Goal: Manage account settings

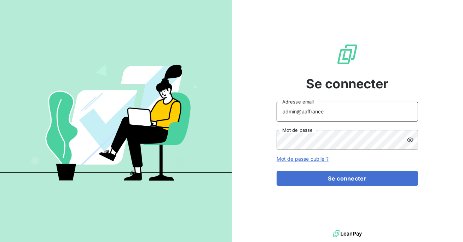
click at [337, 110] on input "admin@aaffrance" at bounding box center [348, 112] width 142 height 20
type input "admin@actasas"
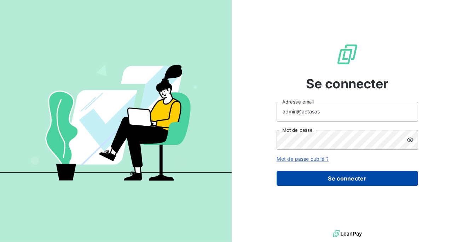
click at [333, 179] on button "Se connecter" at bounding box center [348, 178] width 142 height 15
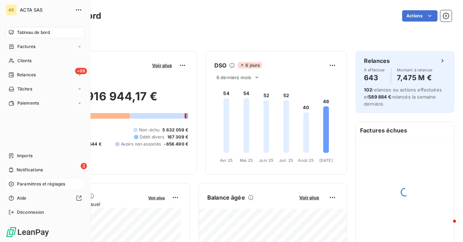
click at [55, 189] on div "Paramètres et réglages" at bounding box center [45, 184] width 79 height 11
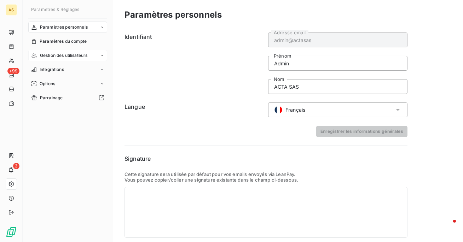
click at [65, 57] on span "Gestion des utilisateurs" at bounding box center [64, 55] width 48 height 6
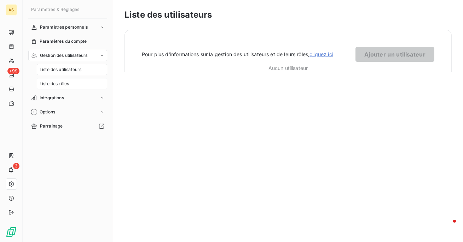
click at [65, 82] on span "Liste des rôles" at bounding box center [54, 84] width 29 height 6
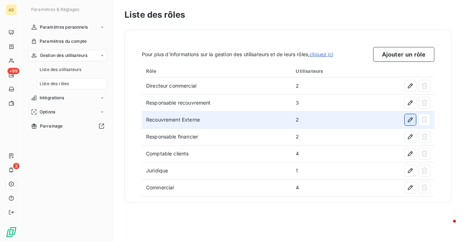
click at [412, 118] on icon "button" at bounding box center [410, 120] width 5 height 5
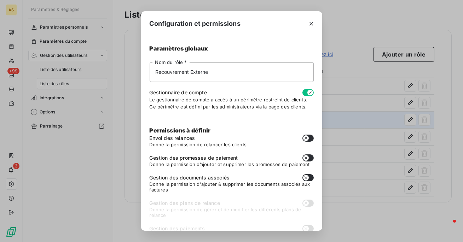
click at [19, 75] on div "Configuration et permissions Paramètres globaux Recouvrement Externe Nom du rôl…" at bounding box center [231, 121] width 463 height 242
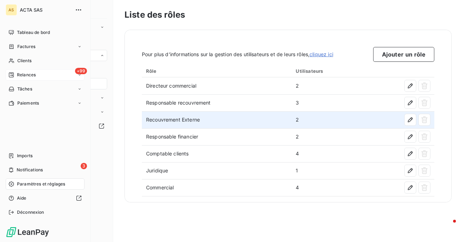
click at [13, 75] on icon at bounding box center [11, 75] width 6 height 6
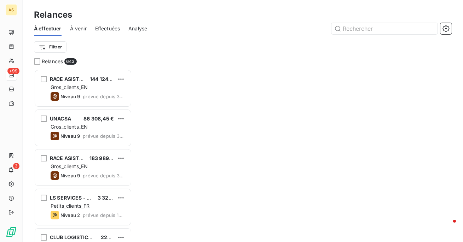
scroll to position [173, 98]
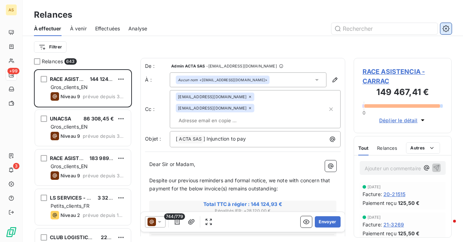
click at [442, 23] on button "button" at bounding box center [446, 28] width 11 height 11
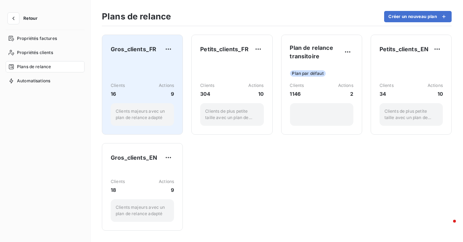
click at [145, 70] on div "Clients 16 Actions 9 Clients majeurs avec un plan de relance adapté" at bounding box center [142, 93] width 63 height 65
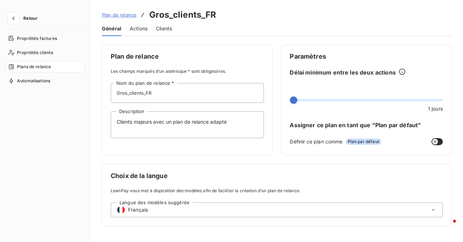
click at [139, 28] on span "Actions" at bounding box center [139, 28] width 18 height 7
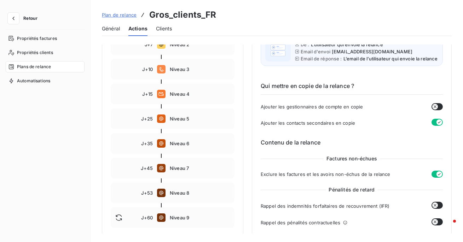
scroll to position [27, 0]
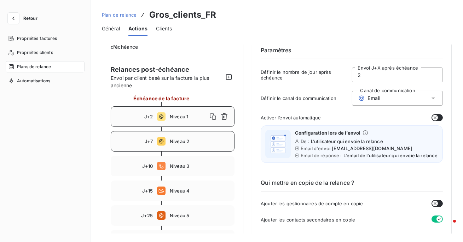
click at [190, 144] on span "Niveau 2" at bounding box center [200, 142] width 60 height 6
type input "7"
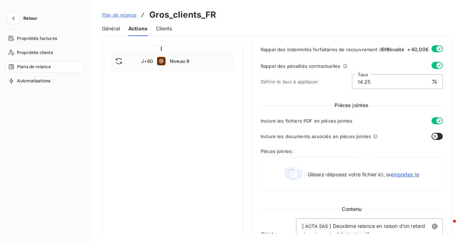
scroll to position [282, 0]
click at [12, 20] on icon "button" at bounding box center [13, 18] width 7 height 7
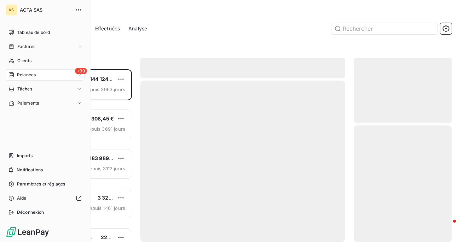
scroll to position [173, 98]
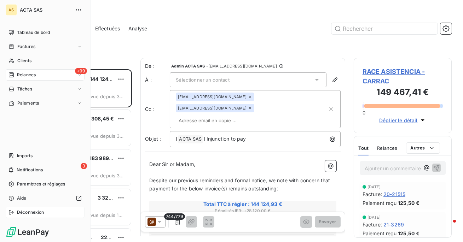
click at [41, 211] on span "Déconnexion" at bounding box center [30, 213] width 27 height 6
